Goal: Task Accomplishment & Management: Complete application form

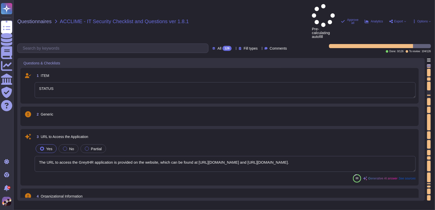
type textarea "STATUS"
type textarea "The URL to access the GreytHR application is provided on the website, which can…"
type textarea "The production Data Center for processing and storing data is located in [GEOGR…"
type textarea "All the data is hosted and deployed on AWS and GCP Cloud Service Providers. For…"
type textarea "Yes, our privacy policy is posted on our website. You can refer to it for compr…"
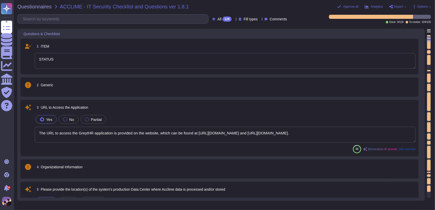
type textarea "In the event of a security incident where data may have been exposed to unautho…"
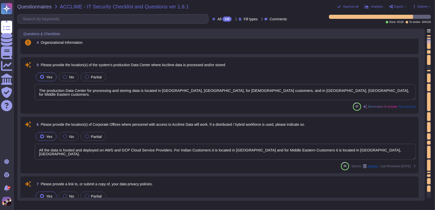
type textarea "In the event of a security incident where data may have been exposed to unautho…"
type textarea "No, we have not experienced any security incidents or data breaches in the past…"
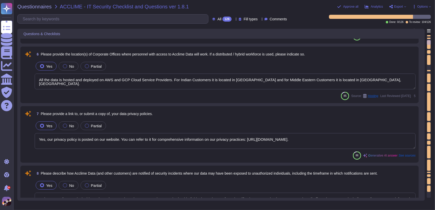
type textarea "Customer data is retained for 90 days after a contract ends, during which it is…"
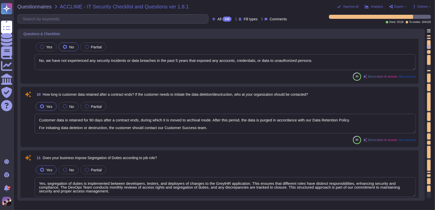
type textarea "Yes, segregation of duties is implemented between developers, testers, and depl…"
type textarea "Yes, our organization undergoes third-party audits, specifically SOC 2 Type II …"
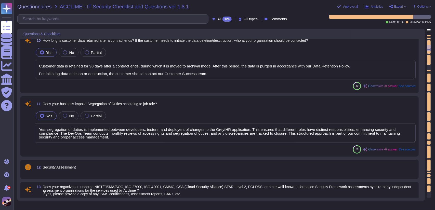
type textarea "Yes, our organization has documented policies and procedures for various aspect…"
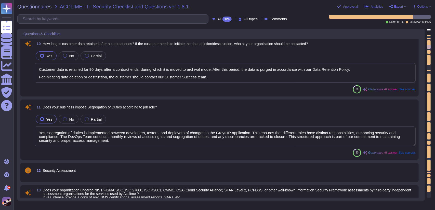
scroll to position [128, 0]
type textarea "Yes, our privacy policy is posted on our website. You can refer to it for compr…"
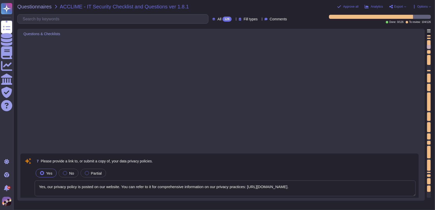
scroll to position [0, 0]
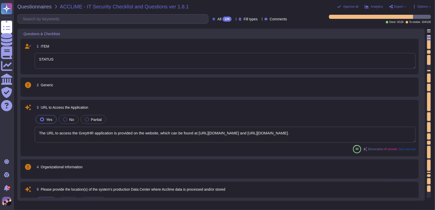
type textarea "STATUS"
type textarea "The URL to access the GreytHR application is provided on the website, which can…"
type textarea "The production Data Center for processing and storing data is located in [GEOGR…"
type textarea "All the data is hosted and deployed on AWS and GCP Cloud Service Providers. For…"
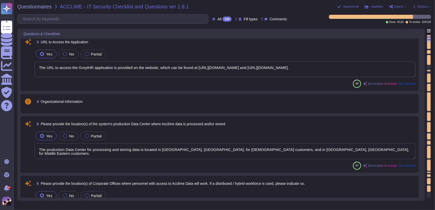
type textarea "In the event of a security incident where data may have been exposed to unautho…"
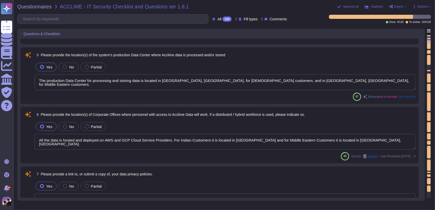
type textarea "No, we have not experienced any security incidents or data breaches in the past…"
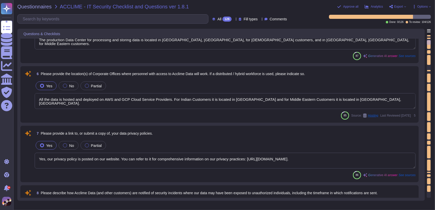
type textarea "Customer data is retained for 90 days after a contract ends, during which it is…"
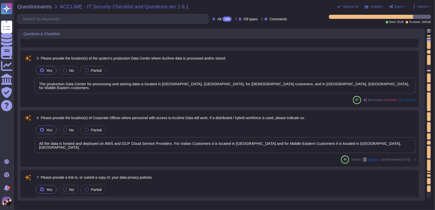
type textarea "STATUS"
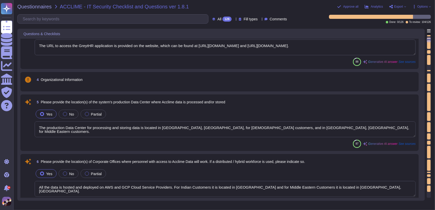
scroll to position [87, 0]
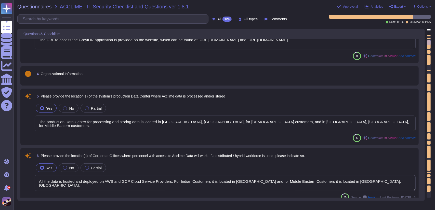
type textarea "No, we have not experienced any security incidents or data breaches in the past…"
type textarea "Customer data is retained for 90 days after a contract ends, during which it is…"
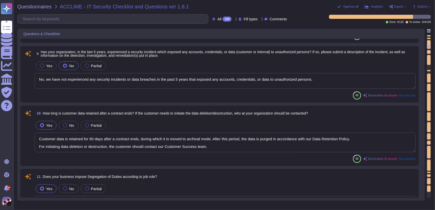
type textarea "Yes, segregation of duties is implemented between developers, testers, and depl…"
type textarea "Yes, our organization undergoes third-party audits, specifically SOC 2 Type II …"
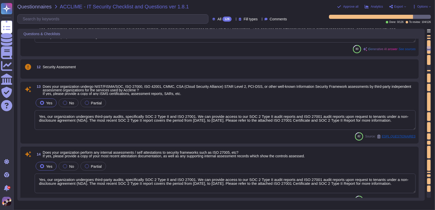
type textarea "Yes, our organization has documented policies and procedures for various aspect…"
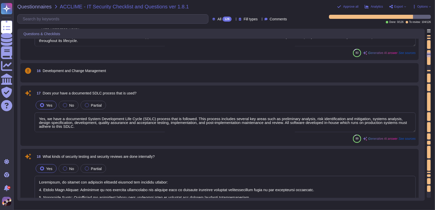
type textarea "Yes, we have a documented System Development Life Cycle (SDLC) process that is …"
type textarea "Internally, we conduct the following security testing and security reviews: 1. …"
type textarea "The sub-processors and third-party service providers used by our company includ…"
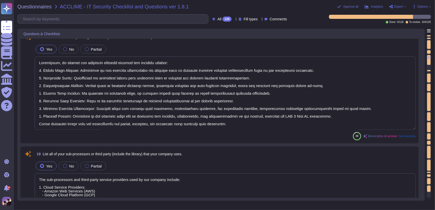
type textarea "Access to the production environment is strictly controlled, with segregation o…"
type textarea "The use of live data for testing new systems or system changes is strictly regu…"
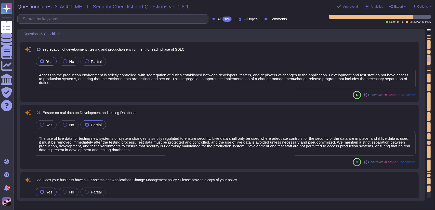
type textarea "Yes, we have a defined and documented 'Change Management Procedure' that includ…"
type textarea "Changes are tested and validated through a structured process that includes the…"
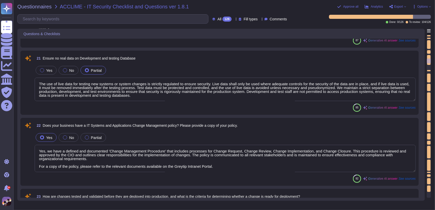
scroll to position [1152, 0]
type textarea "The application architecture is designed from the ground up to support multi-te…"
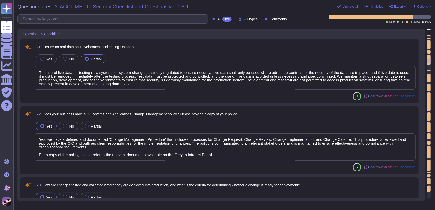
scroll to position [0, 0]
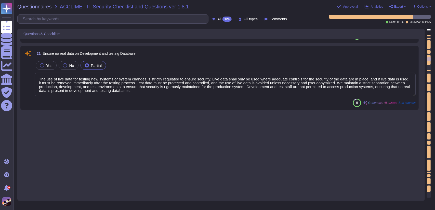
type textarea "Yes, we have a documented System Development Life Cycle (SDLC) process that is …"
type textarea "Internally, we conduct the following security testing and security reviews: 1. …"
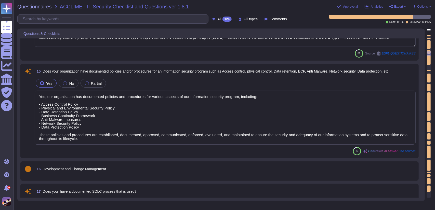
type textarea "Yes, our organization undergoes third-party audits, specifically SOC 2 Type II …"
type textarea "Yes, our organization has documented policies and procedures for various aspect…"
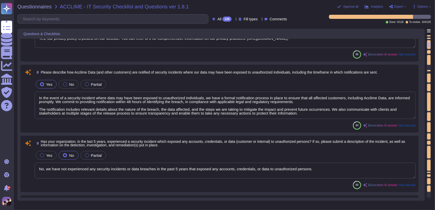
type textarea "The production Data Center for processing and storing data is located in [GEOGR…"
type textarea "All the data is hosted and deployed on AWS and GCP Cloud Service Providers. For…"
type textarea "Yes, our privacy policy is posted on our website. You can refer to it for compr…"
type textarea "In the event of a security incident where data may have been exposed to unautho…"
type textarea "No, we have not experienced any security incidents or data breaches in the past…"
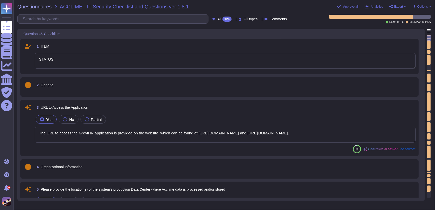
type textarea "STATUS"
type textarea "The URL to access the GreytHR application is provided on the website, which can…"
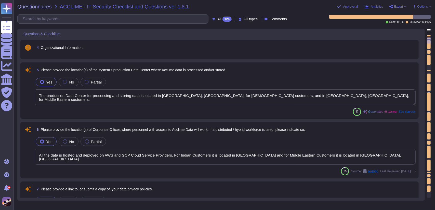
type textarea "In the event of a security incident where data may have been exposed to unautho…"
type textarea "No, we have not experienced any security incidents or data breaches in the past…"
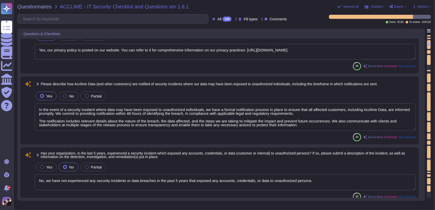
type textarea "Customer data is retained for 90 days after a contract ends, during which it is…"
type textarea "Yes, segregation of duties is implemented between developers, testers, and depl…"
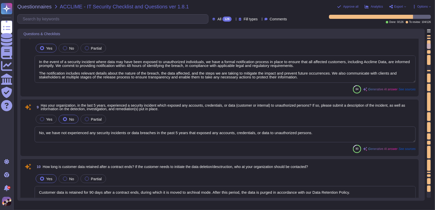
type textarea "Yes, our organization undergoes third-party audits, specifically SOC 2 Type II …"
type textarea "Yes, our organization has documented policies and procedures for various aspect…"
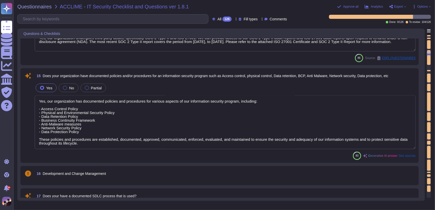
type textarea "Yes, we have a documented System Development Life Cycle (SDLC) process that is …"
type textarea "Internally, we conduct the following security testing and security reviews: 1. …"
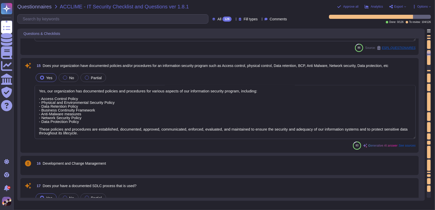
scroll to position [0, 0]
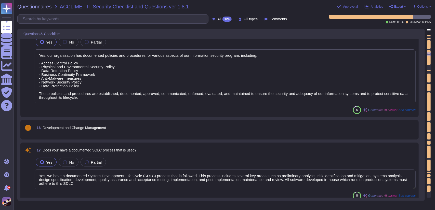
type textarea "The sub-processors and third-party service providers used by our company includ…"
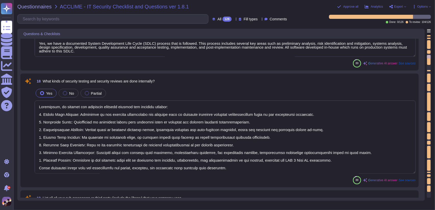
type textarea "Access to the production environment is strictly controlled, with segregation o…"
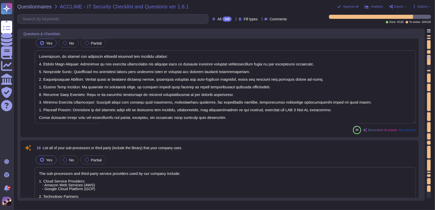
type textarea "The use of live data for testing new systems or system changes is strictly regu…"
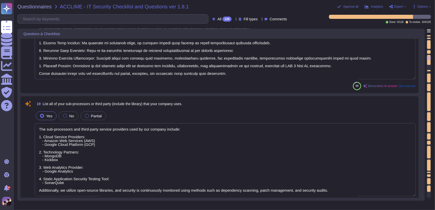
type textarea "Yes, we have a defined and documented 'Change Management Procedure' that includ…"
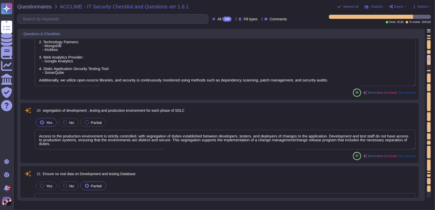
type textarea "Changes are tested and validated through a structured process that includes the…"
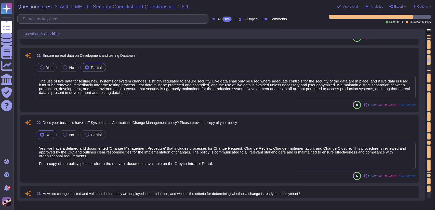
type textarea "The application architecture is designed from the ground up to support multi-te…"
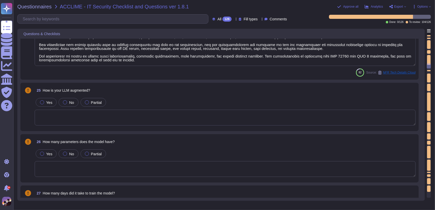
type textarea "We store standard personal information necessary for providing our services, wh…"
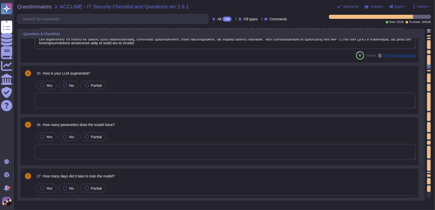
scroll to position [1446, 0]
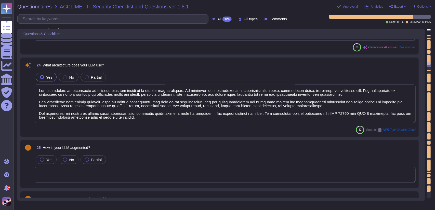
type textarea "Yes, we have a defined and documented 'Change Management Procedure' that includ…"
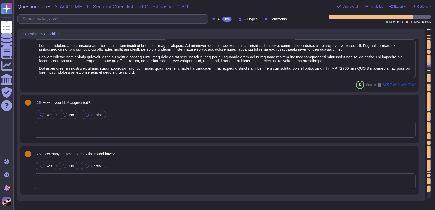
scroll to position [1438, 0]
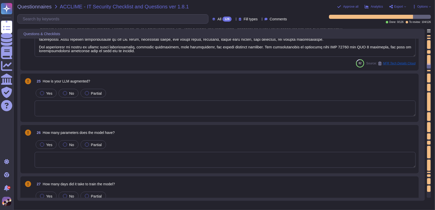
type textarea "We store standard personal information necessary for providing our services, wh…"
click at [171, 113] on textarea at bounding box center [225, 109] width 381 height 16
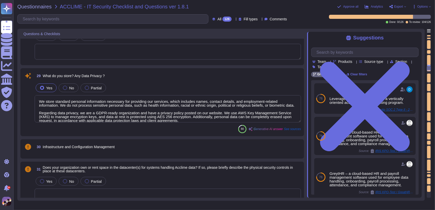
type textarea "Yes, systems handling data are built in a public cloud system, specifically AWS…"
type textarea "When rolling out new systems, hardening guidelines are a common part of the sta…"
type textarea "Email servers as well as all users' systems are installed with updated antiviru…"
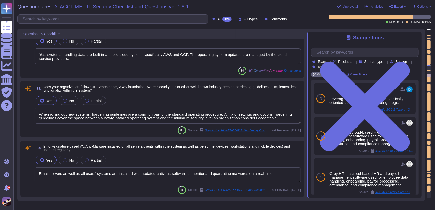
type textarea "Yes, there are spam protection mechanisms installed within the system, includin…"
type textarea "Yes, permissions for implementing and deploying changes to our IT systems are s…"
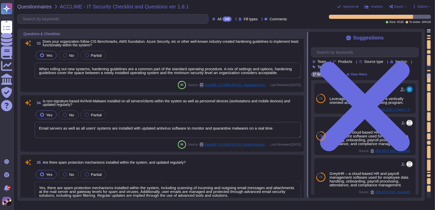
type textarea "Yes, wireless networking technology is utilized in designated areas of our corp…"
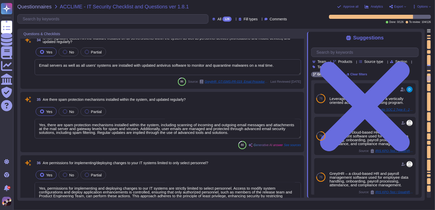
type textarea "Yes, we have established comprehensive policies and procedures specifically des…"
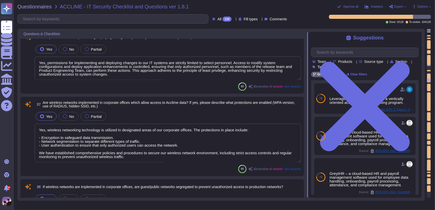
type textarea "Data in motion is encrypted using SSL with 256-key encryption. All communicatio…"
type textarea "Data at rest in the database is encrypted using AES-256 encryption. This encryp…"
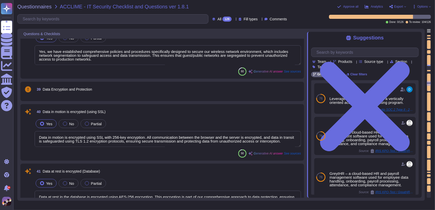
type textarea "We utilize AES-256 encryption for data at rest and TLS 1.2 encryption for data …"
type textarea "Yes, BitLocker is enabled for Windows devices to ensure data protection at rest…"
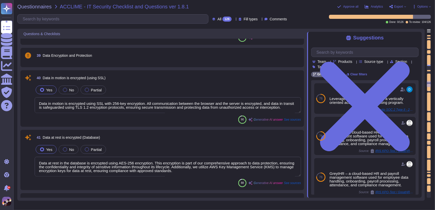
type textarea "By default, all USB ports are restricted for external USB storage devices, this…"
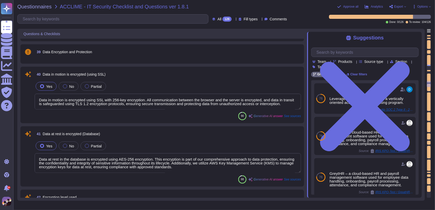
scroll to position [0, 0]
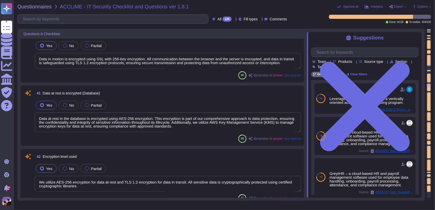
type textarea "The security measures implemented for VPN connections in our organization inclu…"
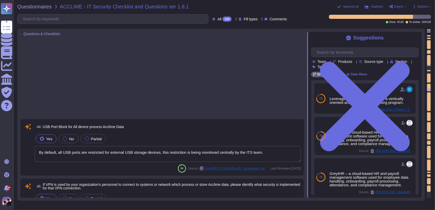
type textarea "Yes, Multi-Factor Authentication (MFA) is implemented and enforced for administ…"
type textarea "We support SSO through [PERSON_NAME] 2.0"
type textarea "The password complexity requirements implemented include the following: - A min…"
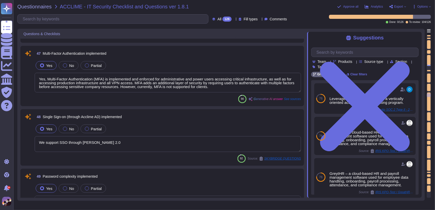
type textarea "Minimum password age is [DEMOGRAPHIC_DATA] day."
type textarea "The maximum age of a password is 42 days, and all user-level passwords must be …"
type textarea "Access to the system is controlled to restrict multiple logins. The application…"
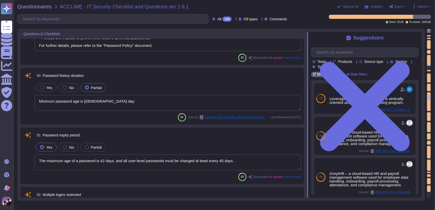
type textarea "The password contains less than eight characters."
type textarea "All passwords are stored in encrypted format using strong hashing algorithms wi…"
type textarea "The password contains less than eight characters."
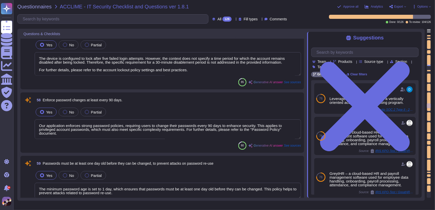
type textarea "The GreytHR application employs built-in logic for the encryption and hashing o…"
type textarea "The device is configured to lock after five failed login attempts. However, the…"
type textarea "Our application enforces strong password policies, requiring users to change th…"
type textarea "The minimum password age is set to 1 day, which ensures that passwords must be …"
type textarea "The application does not support the "Remember Password" feature of application…"
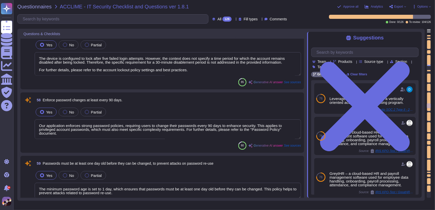
type textarea "Yes, sessions will be terminated after a defined period of inactivity to enhanc…"
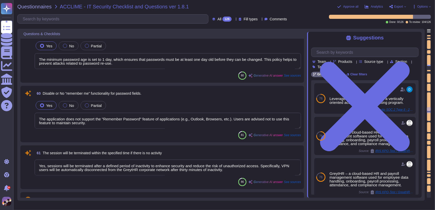
type textarea "The latest patches were installed on the second [DATE] of the month, which is w…"
type textarea "Yes, we have an active Web Application Firewall (WAF) implemented on the applic…"
type textarea "By default, all ports are disabled for external access. A Security Groups polic…"
type textarea "By default, all ports are disabled for external access, and a Security Groups p…"
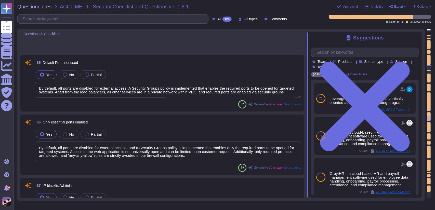
type textarea "IP whitelisting is implemented to restrict access to the system, allowing only …"
type textarea "We have implemented DDoS protection mechanisms to ensure high availability and …"
type textarea "We have an active antivirus solution in place, utilizing ClamAV for servers and…"
type textarea "The asset owner is responsible for provisioning the asset to the requestor and …"
type textarea "CA-43 Guest / anonymous accounts are disabled in the workstation by the IT team."
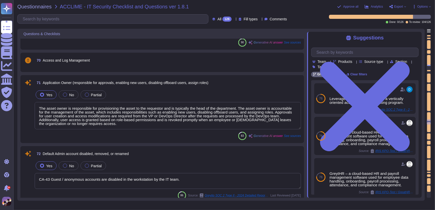
type textarea "The users with administrative access to the PostgreSQL Database are: 1. DevOps …"
type textarea "Access roles within our organization are defined through a structured approach …"
click at [354, 6] on span "Approve all" at bounding box center [350, 6] width 15 height 3
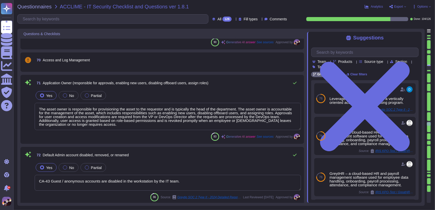
type textarea "We have implemented DDoS protection mechanisms to ensure high availability and …"
type textarea "We have an active antivirus solution in place, utilizing ClamAV for servers and…"
type textarea "The asset owner is responsible for provisioning the asset to the requestor and …"
type textarea "CA-43 Guest / anonymous accounts are disabled in the workstation by the IT team."
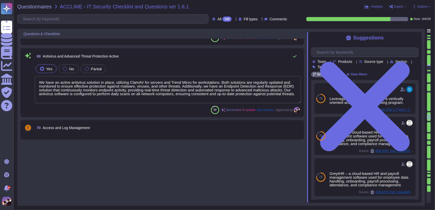
type textarea "IP whitelisting is implemented to restrict access to the system, allowing only …"
type textarea "The latest patches were installed on the second [DATE] of the month, which is w…"
type textarea "Yes, we have an active Web Application Firewall (WAF) implemented on the applic…"
type textarea "By default, all ports are disabled for external access. A Security Groups polic…"
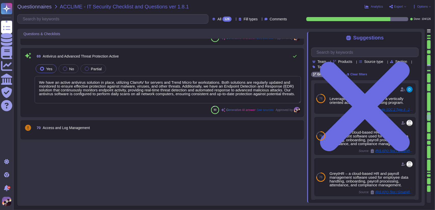
type textarea "By default, all ports are disabled for external access, and a Security Groups p…"
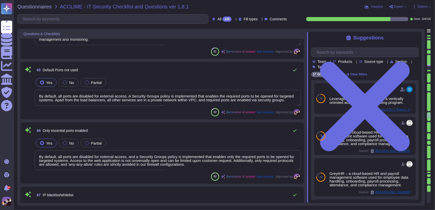
click at [396, 8] on span "Export" at bounding box center [398, 6] width 9 height 3
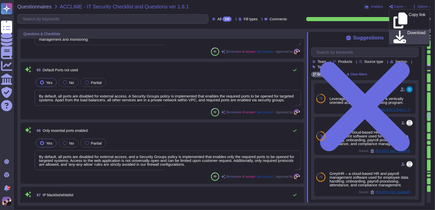
click at [407, 31] on p "Download" at bounding box center [416, 37] width 18 height 12
